Goal: Task Accomplishment & Management: Manage account settings

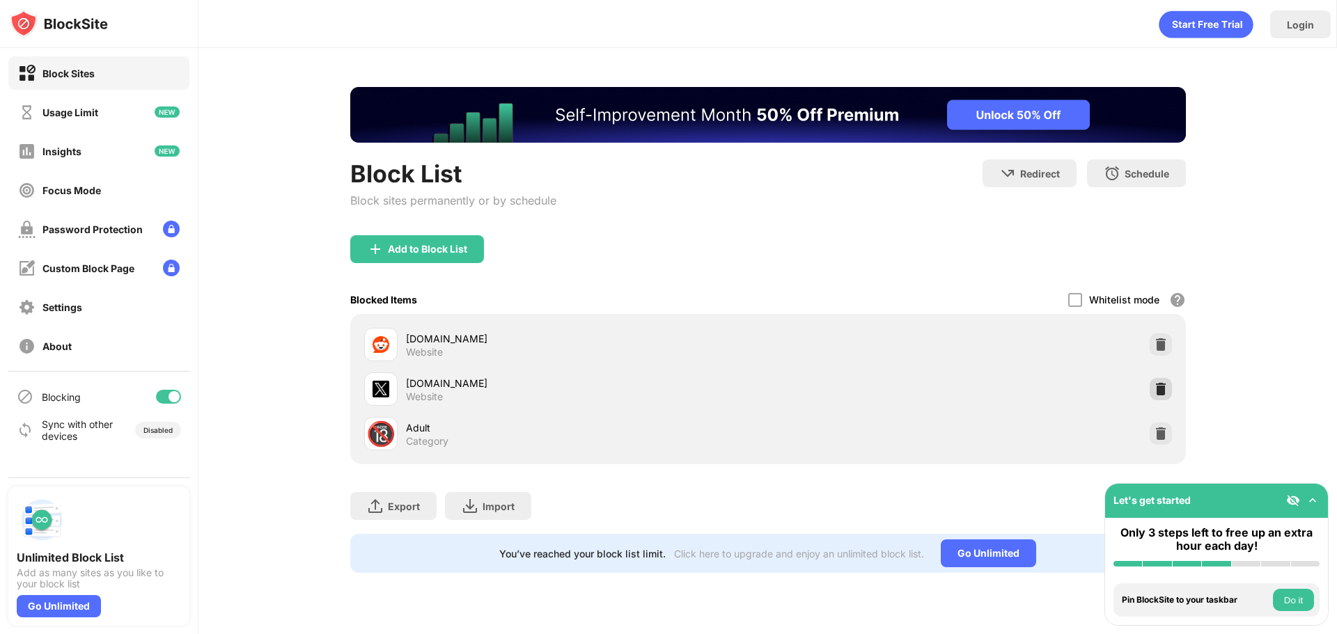
click at [1154, 396] on img at bounding box center [1161, 389] width 14 height 14
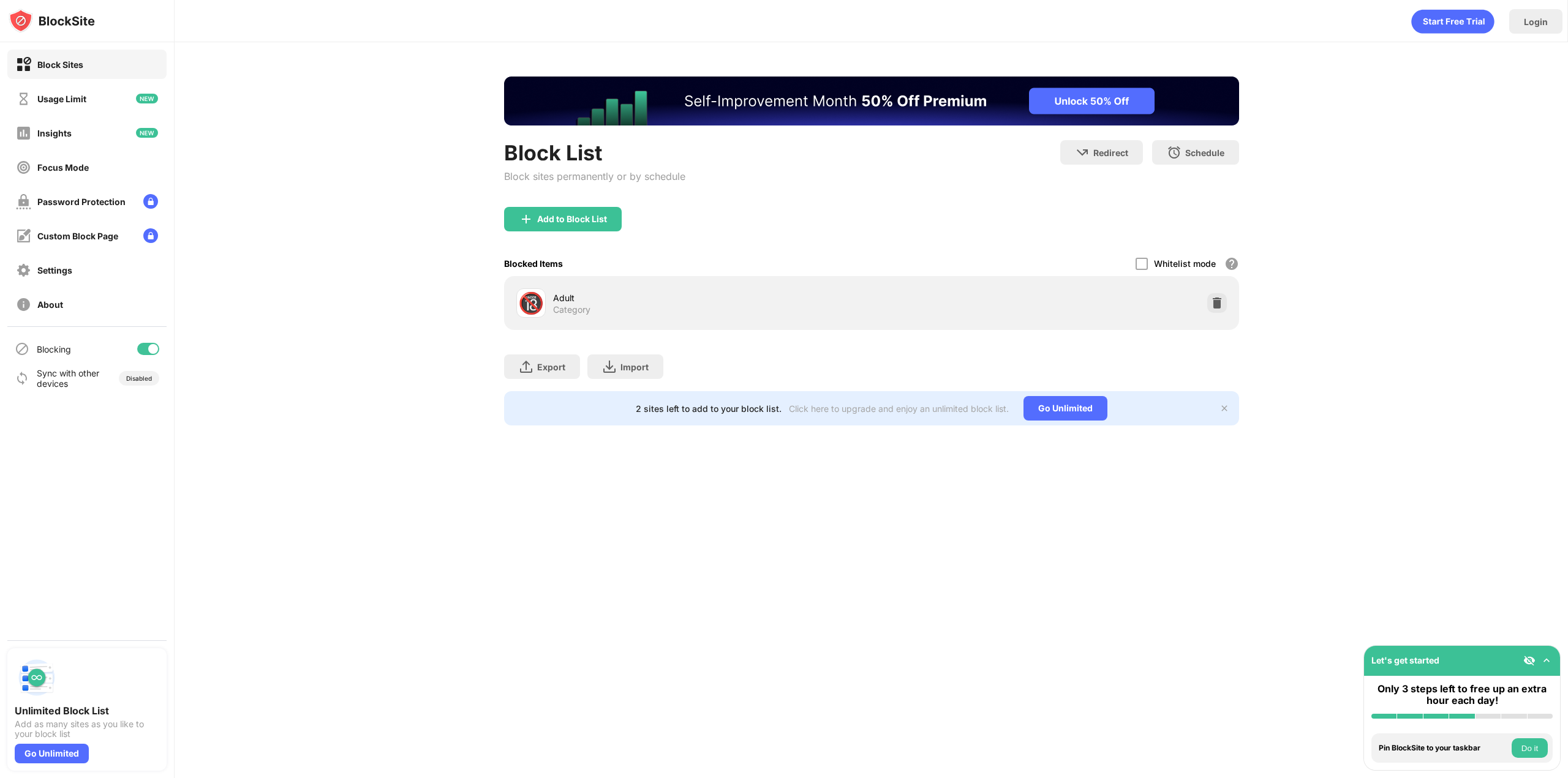
click at [1175, 317] on div "🔞 Adult Category" at bounding box center [871, 302] width 720 height 40
click at [1175, 302] on img at bounding box center [1217, 303] width 12 height 12
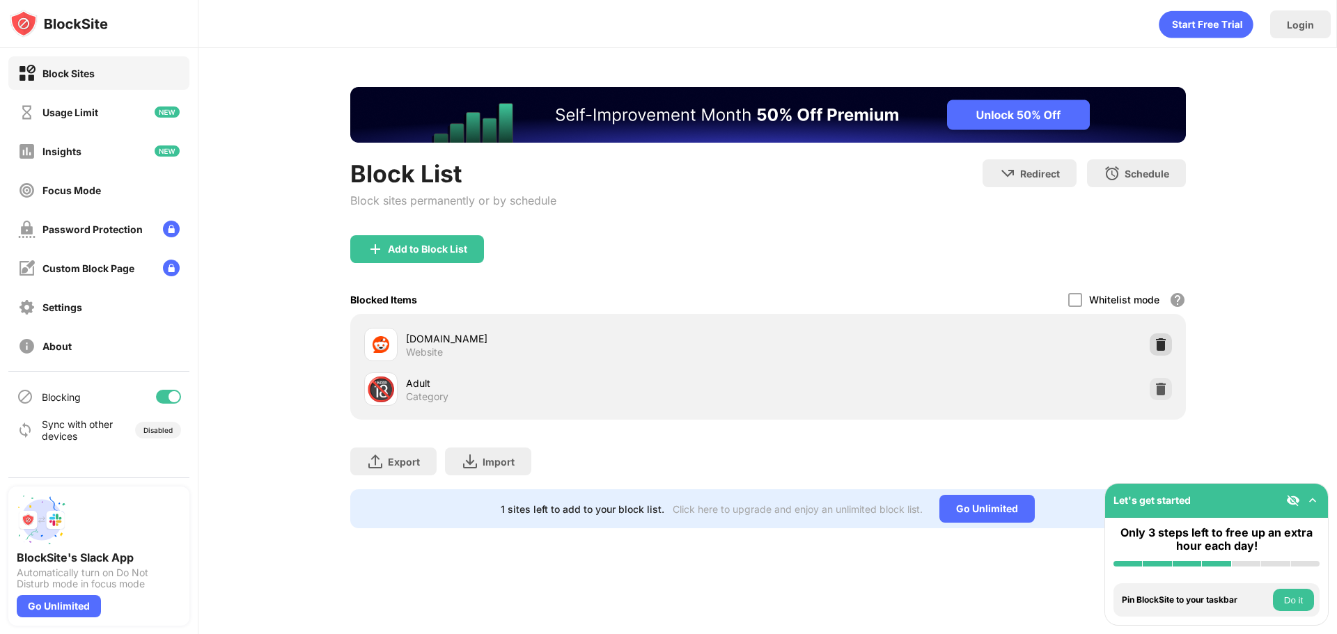
click at [1155, 343] on img at bounding box center [1161, 345] width 14 height 14
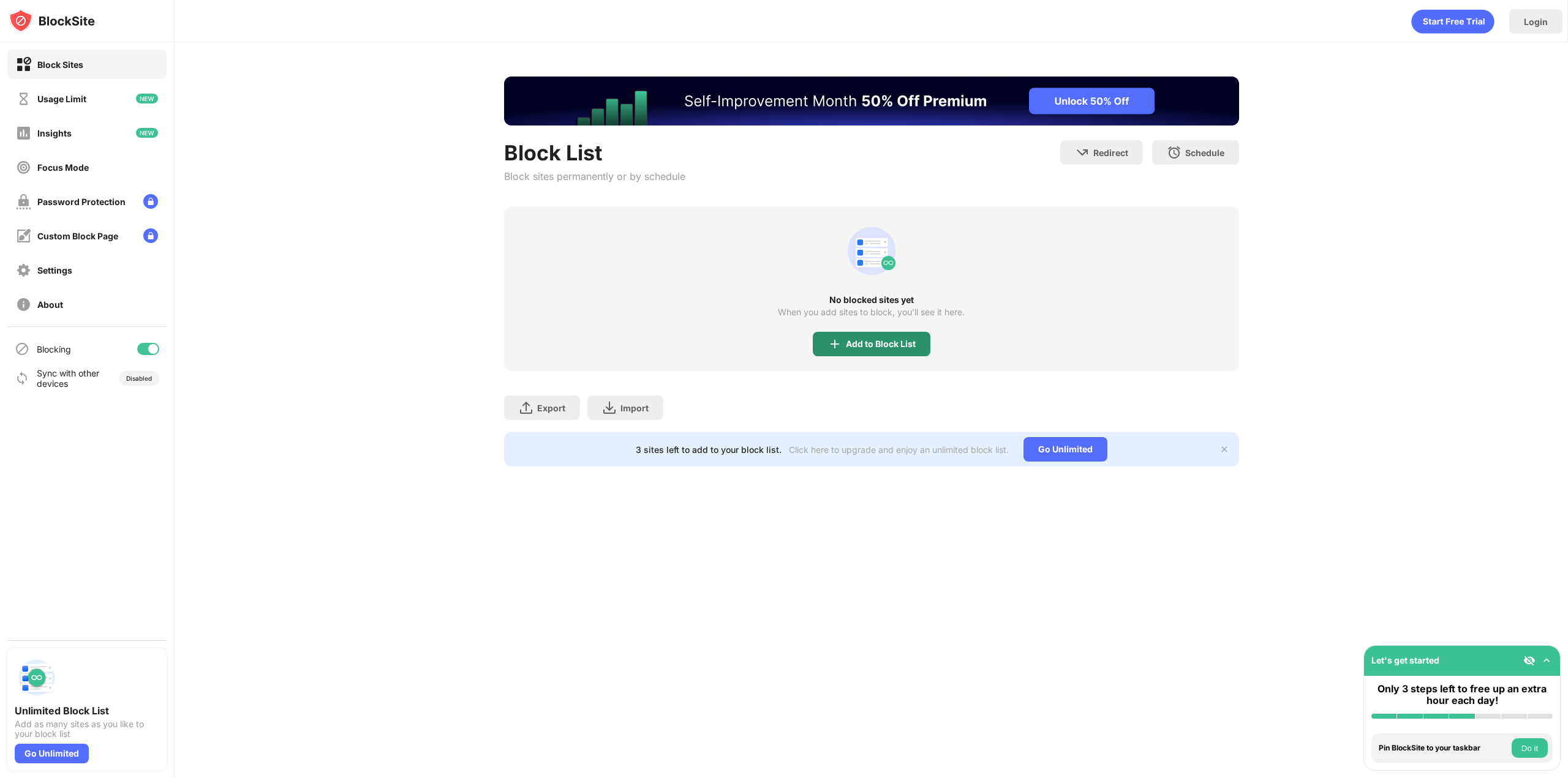
click at [866, 345] on div "Add to Block List" at bounding box center [880, 344] width 69 height 10
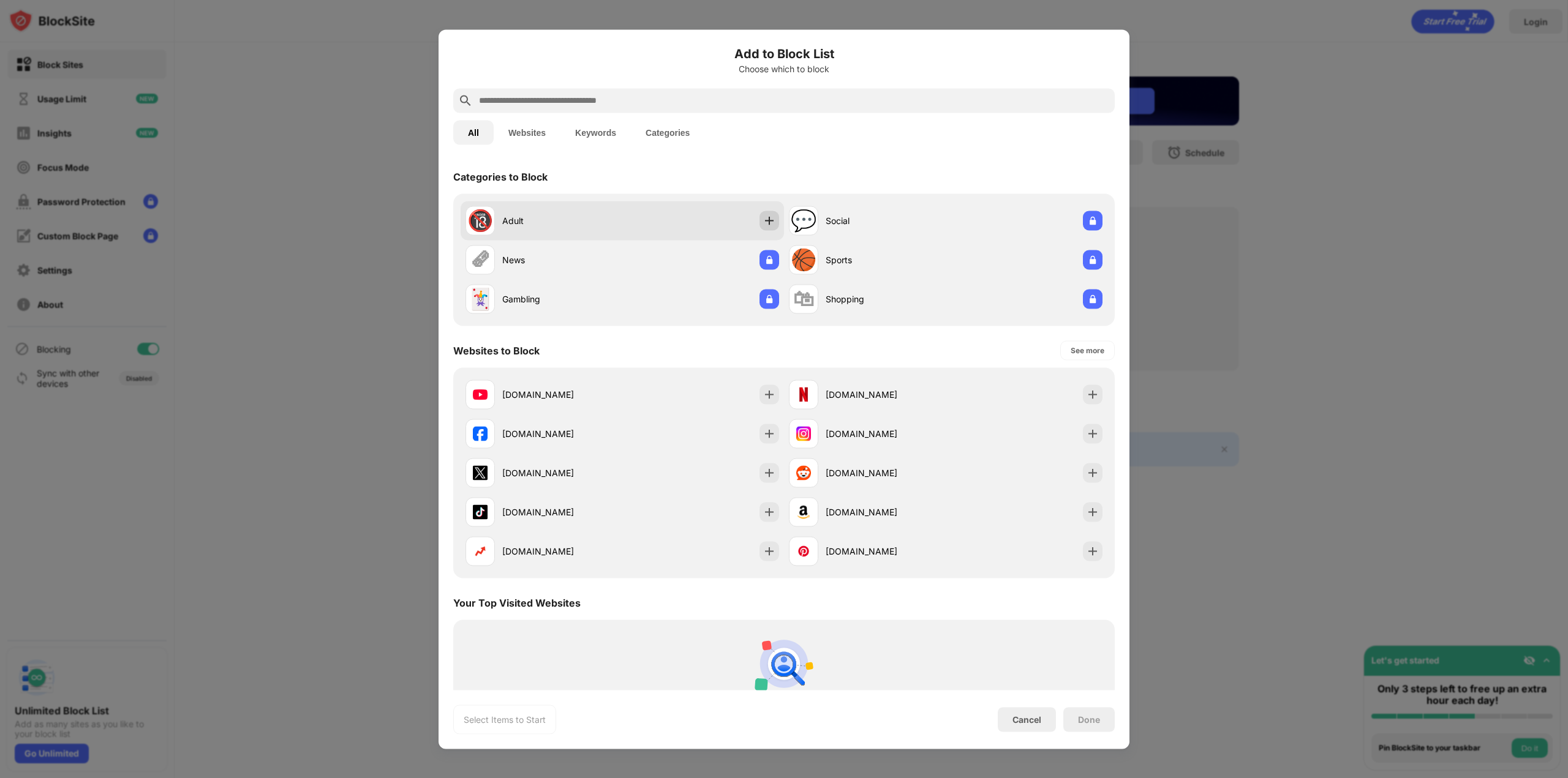
click at [763, 219] on img at bounding box center [769, 221] width 12 height 12
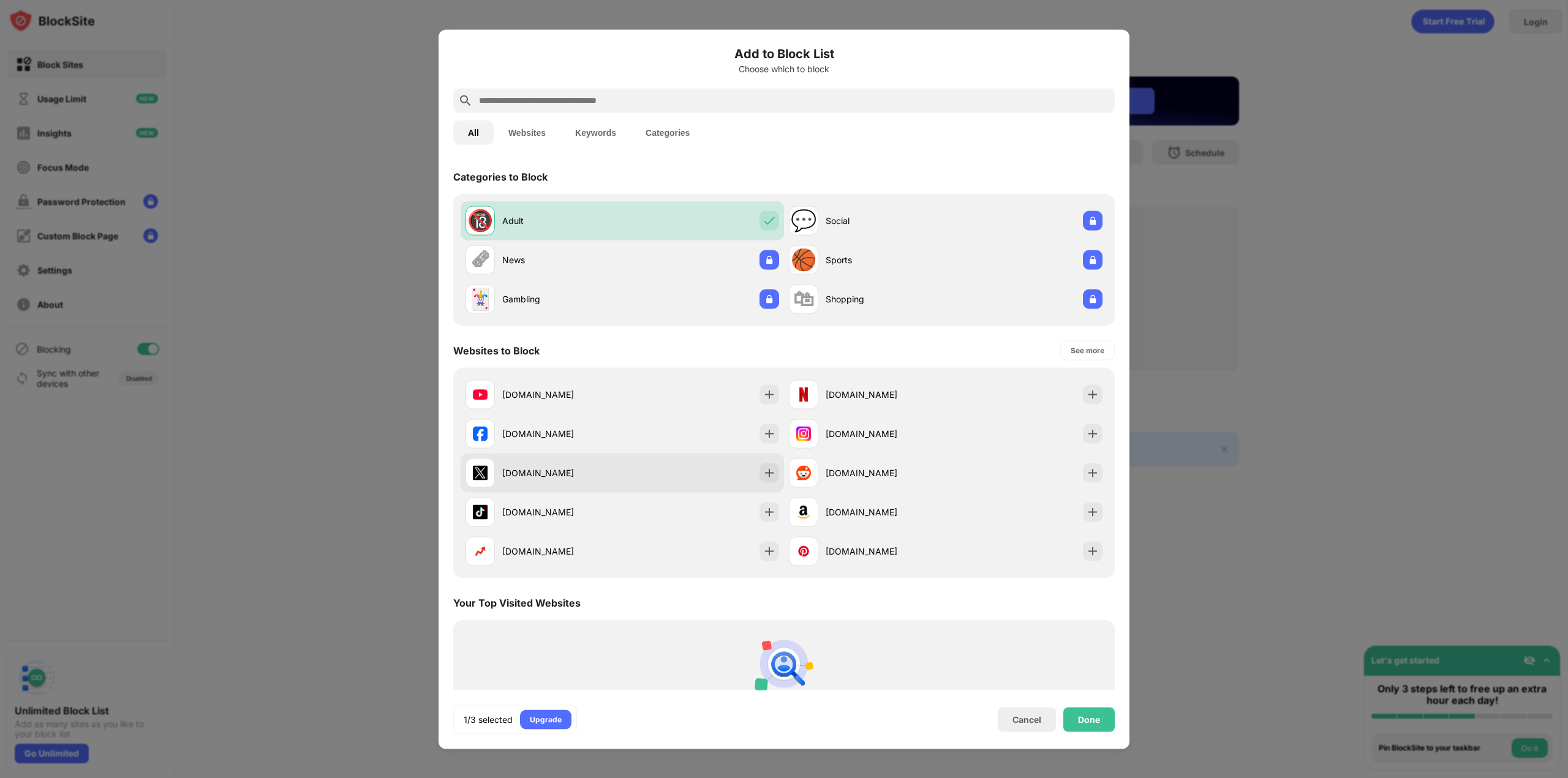
click at [646, 482] on div "[DOMAIN_NAME]" at bounding box center [623, 472] width 324 height 40
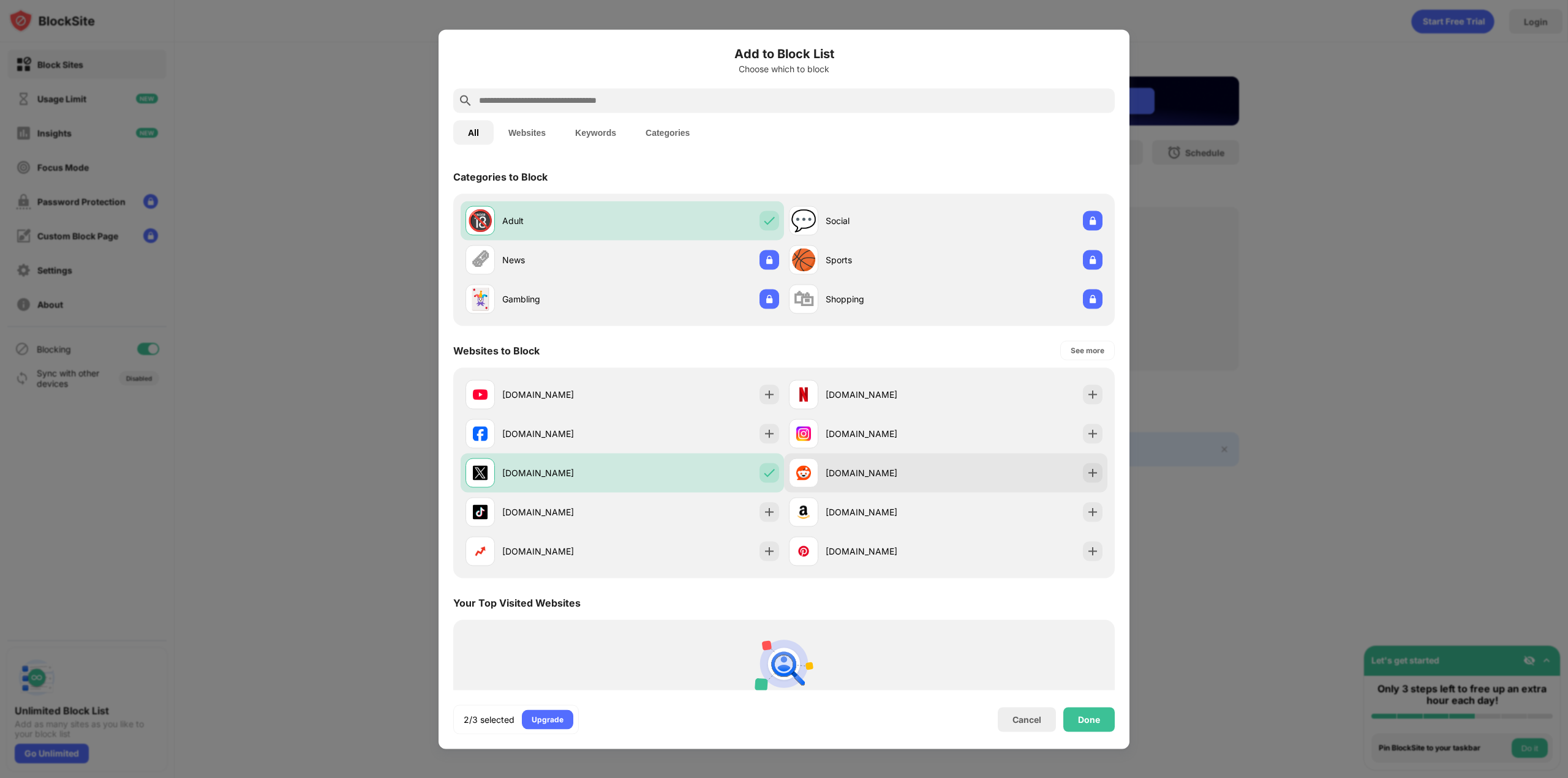
click at [865, 487] on div "[DOMAIN_NAME]" at bounding box center [945, 472] width 324 height 40
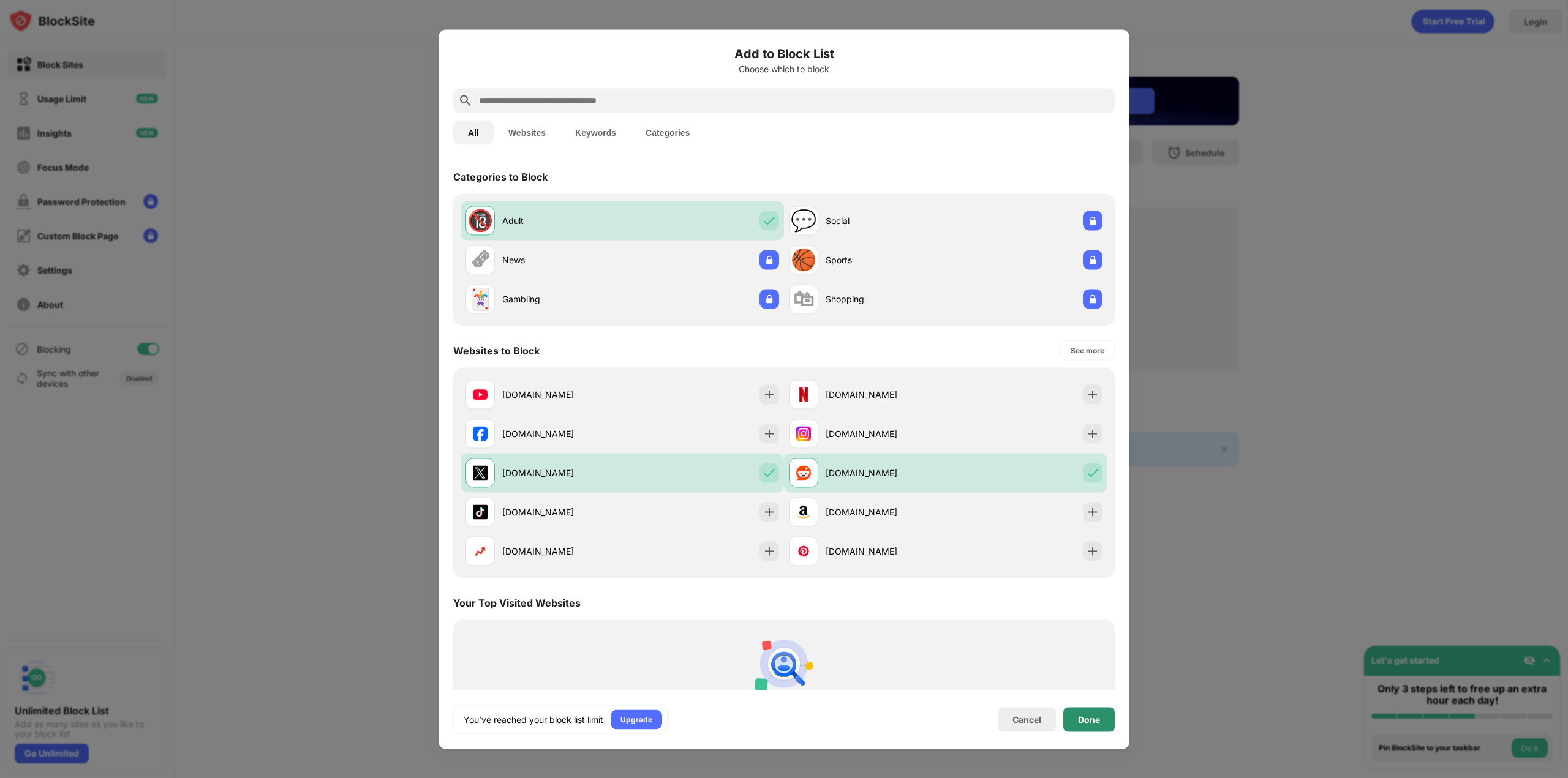
drag, startPoint x: 1096, startPoint y: 720, endPoint x: 1076, endPoint y: 704, distance: 25.6
click at [1095, 719] on div "Done" at bounding box center [1089, 719] width 22 height 10
